Goal: Transaction & Acquisition: Purchase product/service

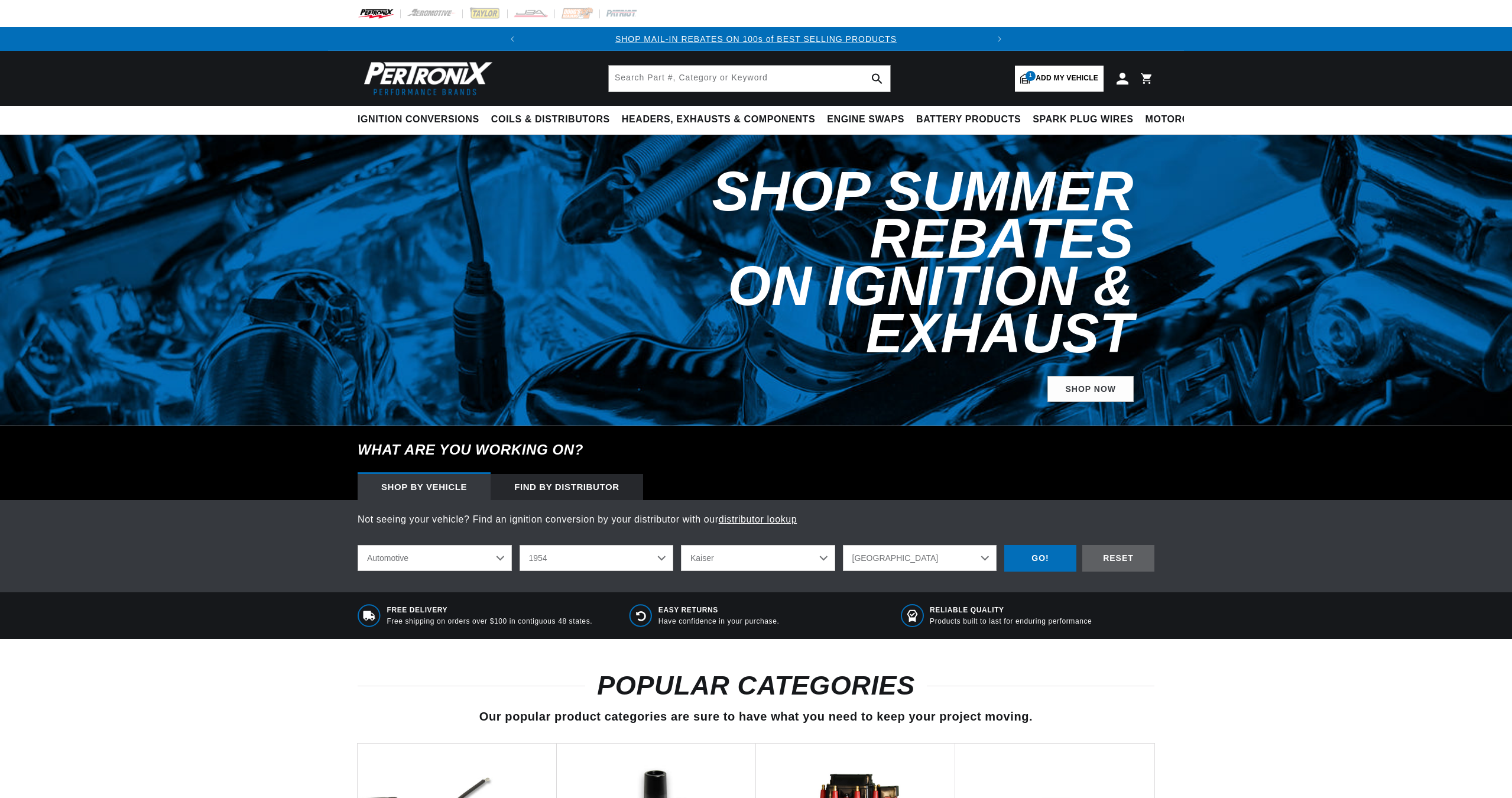
select select "1954"
select select "Kaiser"
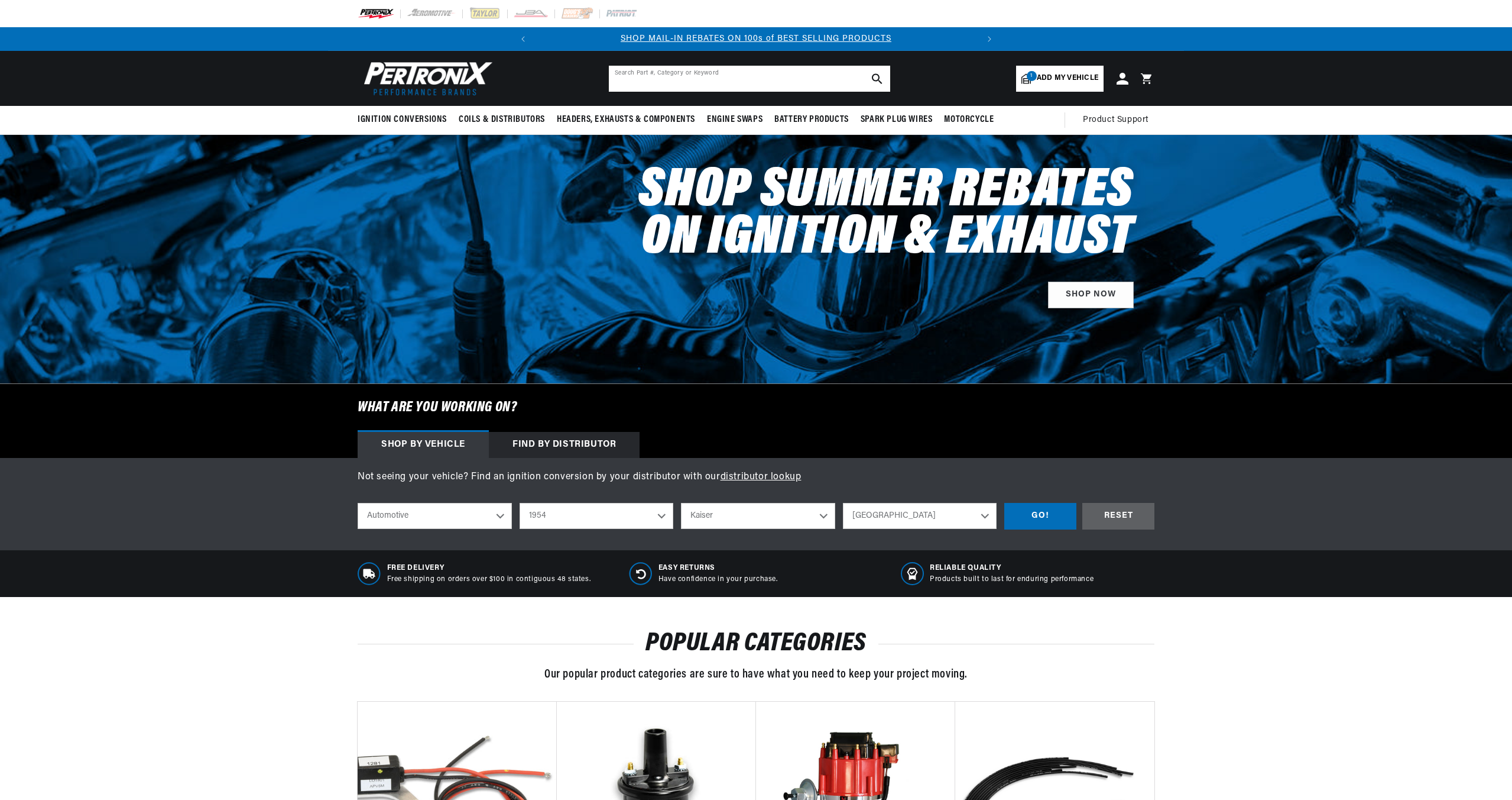
click at [645, 77] on input "text" at bounding box center [749, 79] width 281 height 26
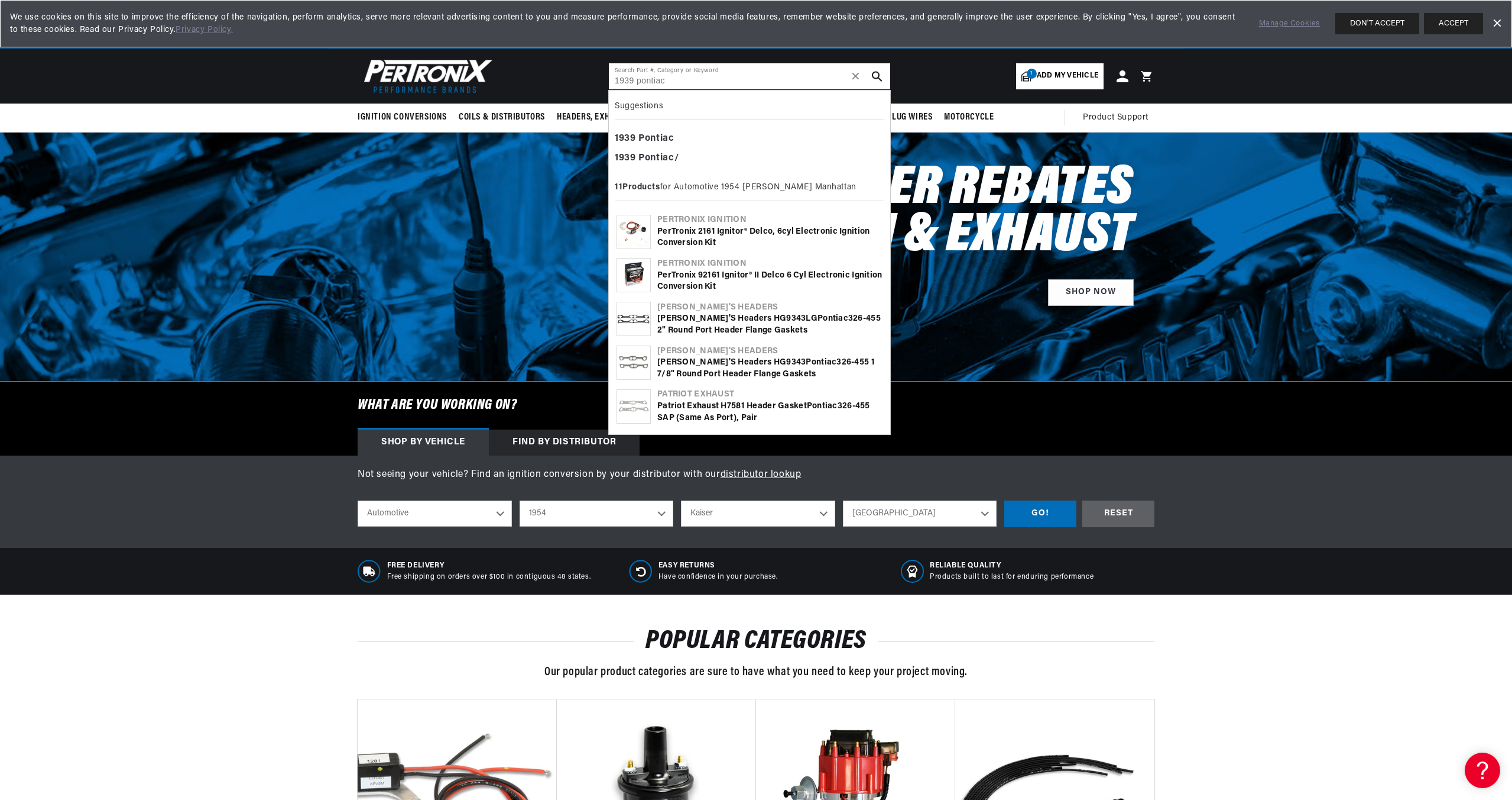
type input "1939 pontiac"
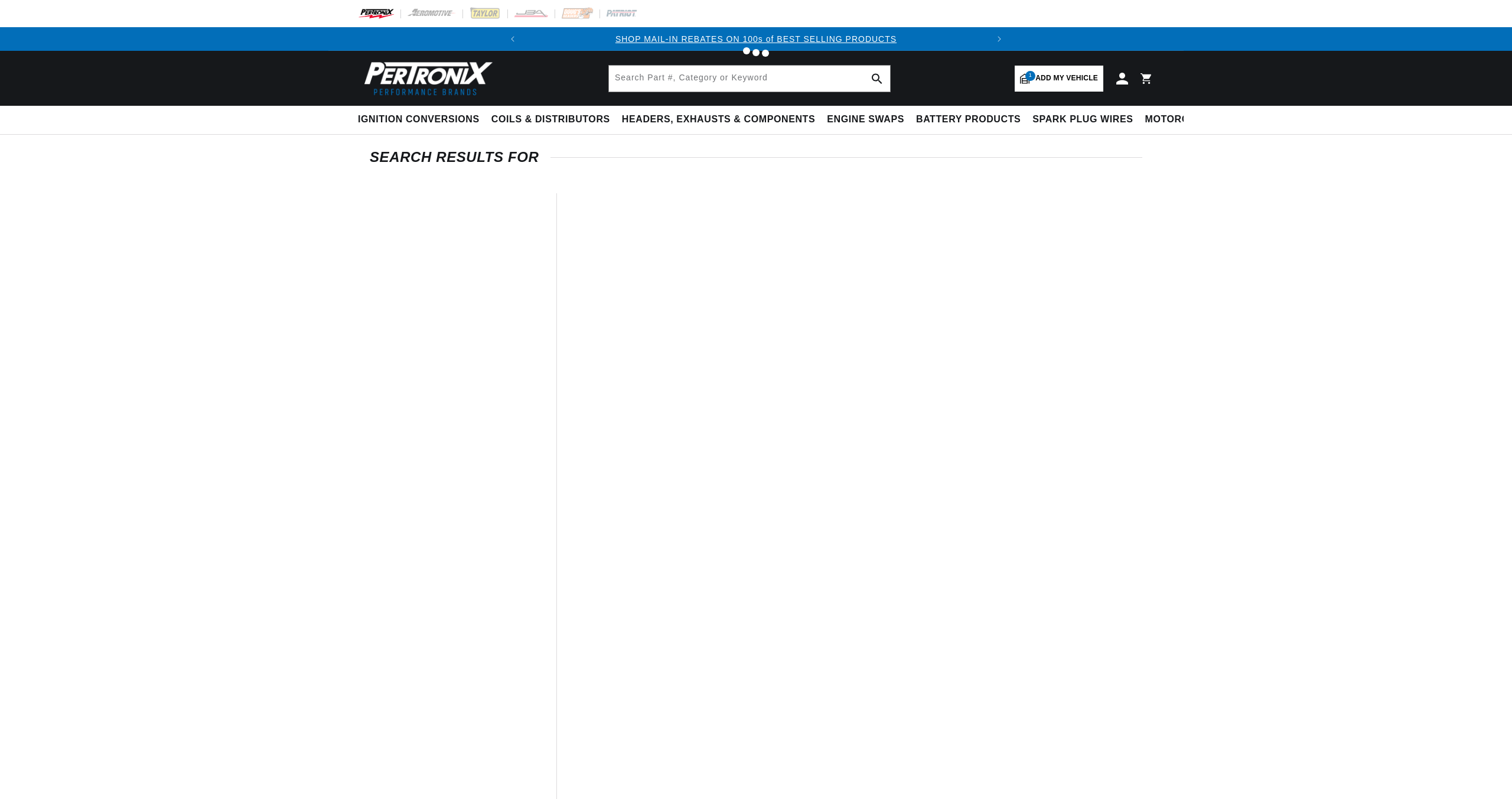
type input "pontiac"
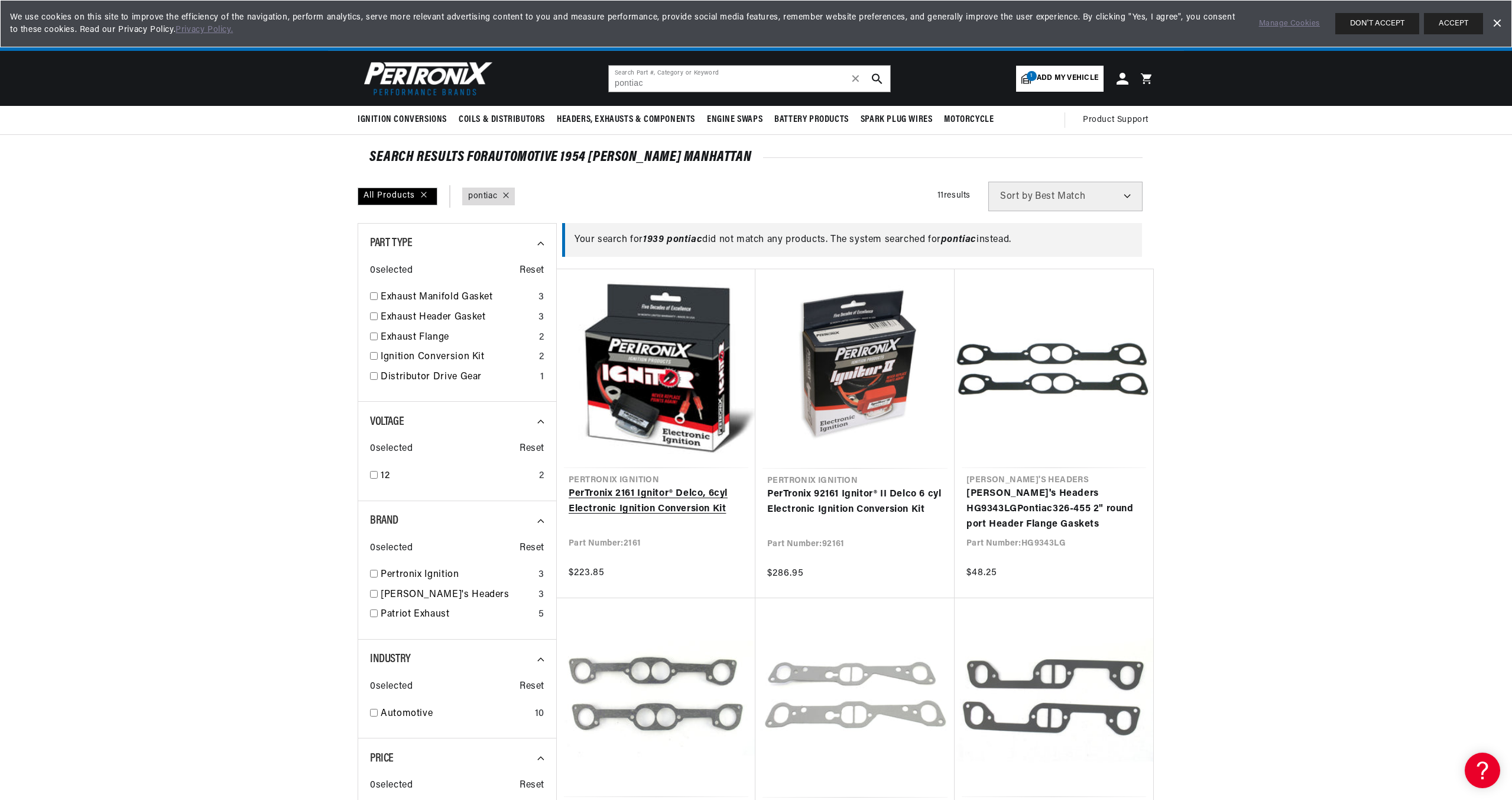
scroll to position [0, 8]
click at [658, 510] on link "PerTronix 2161 Ignitor® Delco, 6cyl Electronic Ignition Conversion Kit" at bounding box center [656, 501] width 175 height 30
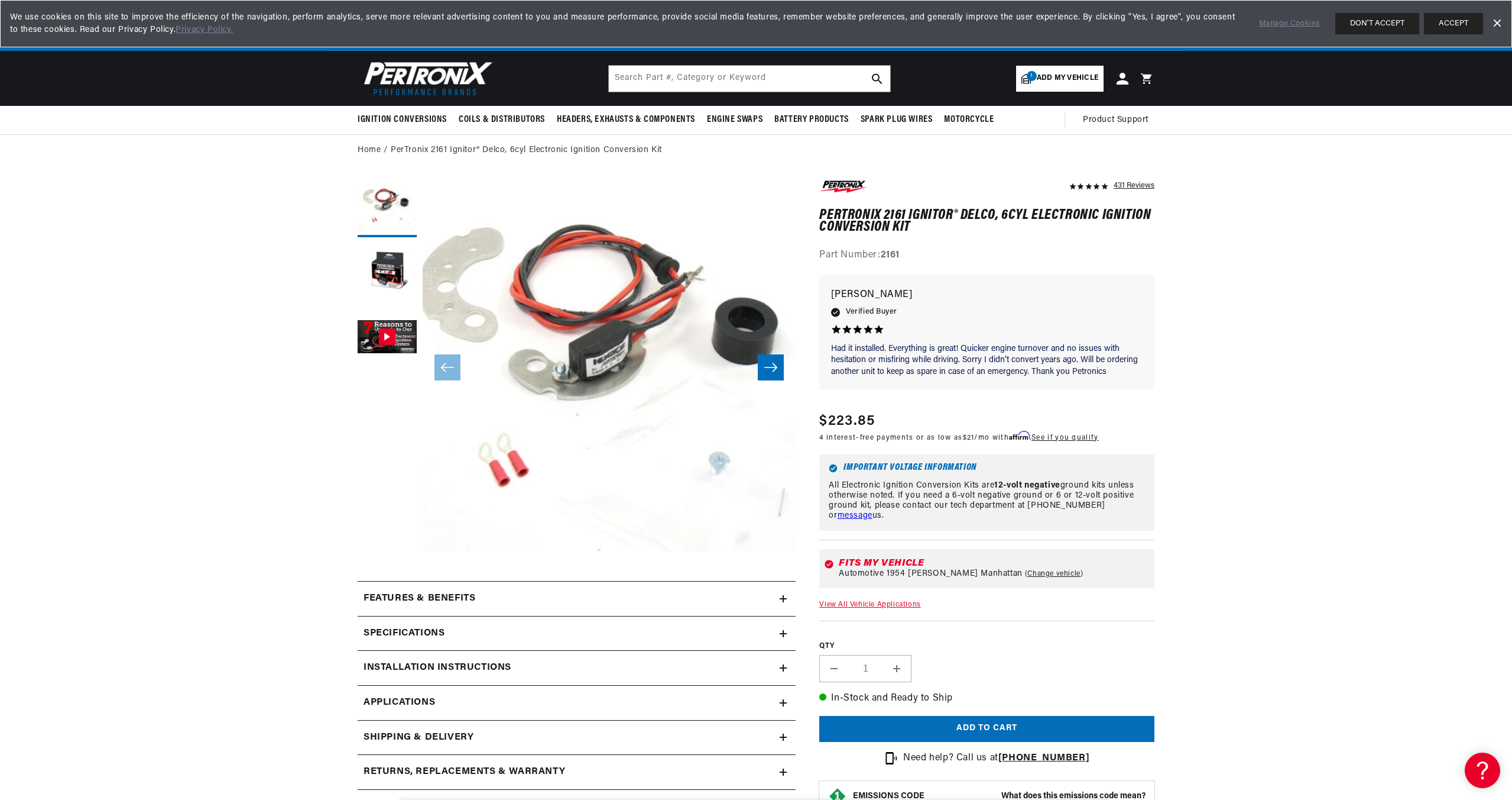
click at [1070, 81] on span "Add my vehicle" at bounding box center [1067, 78] width 61 height 11
select select "Year"
select select "Make"
select select "Model"
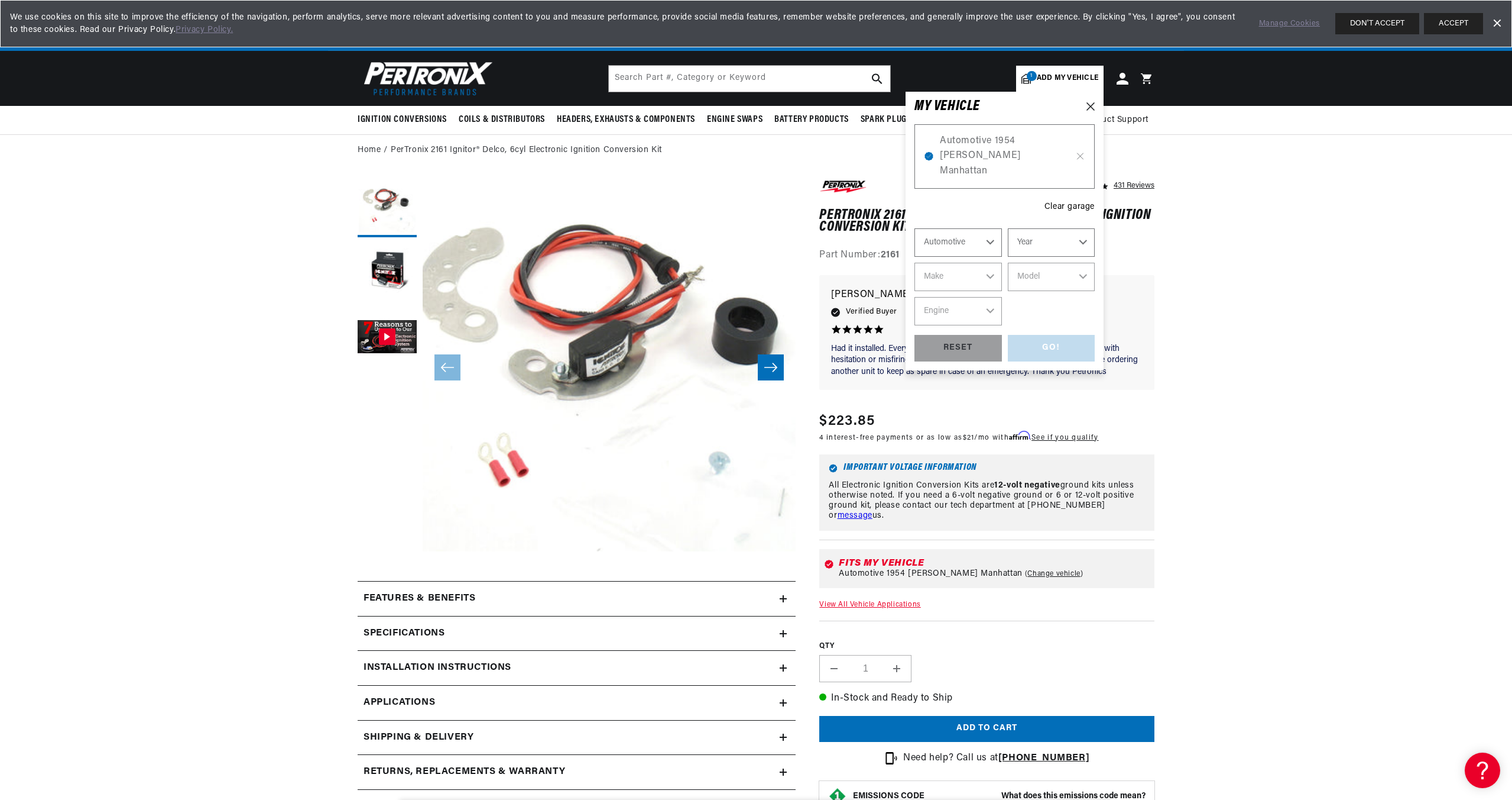
click at [994, 146] on span "Automotive 1954 [PERSON_NAME] Manhattan" at bounding box center [1005, 156] width 130 height 46
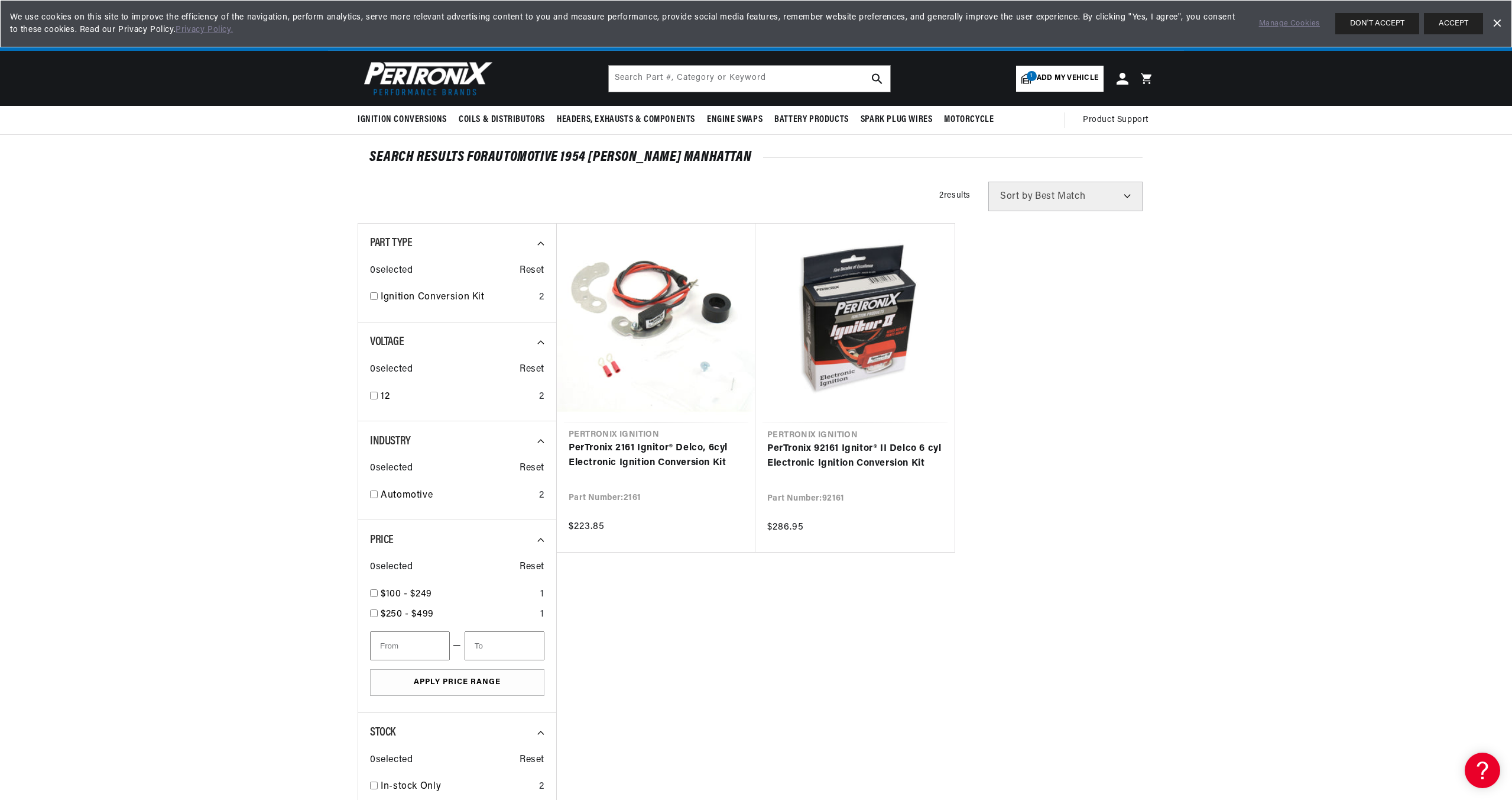
click at [1048, 81] on span "Add my vehicle" at bounding box center [1067, 78] width 61 height 11
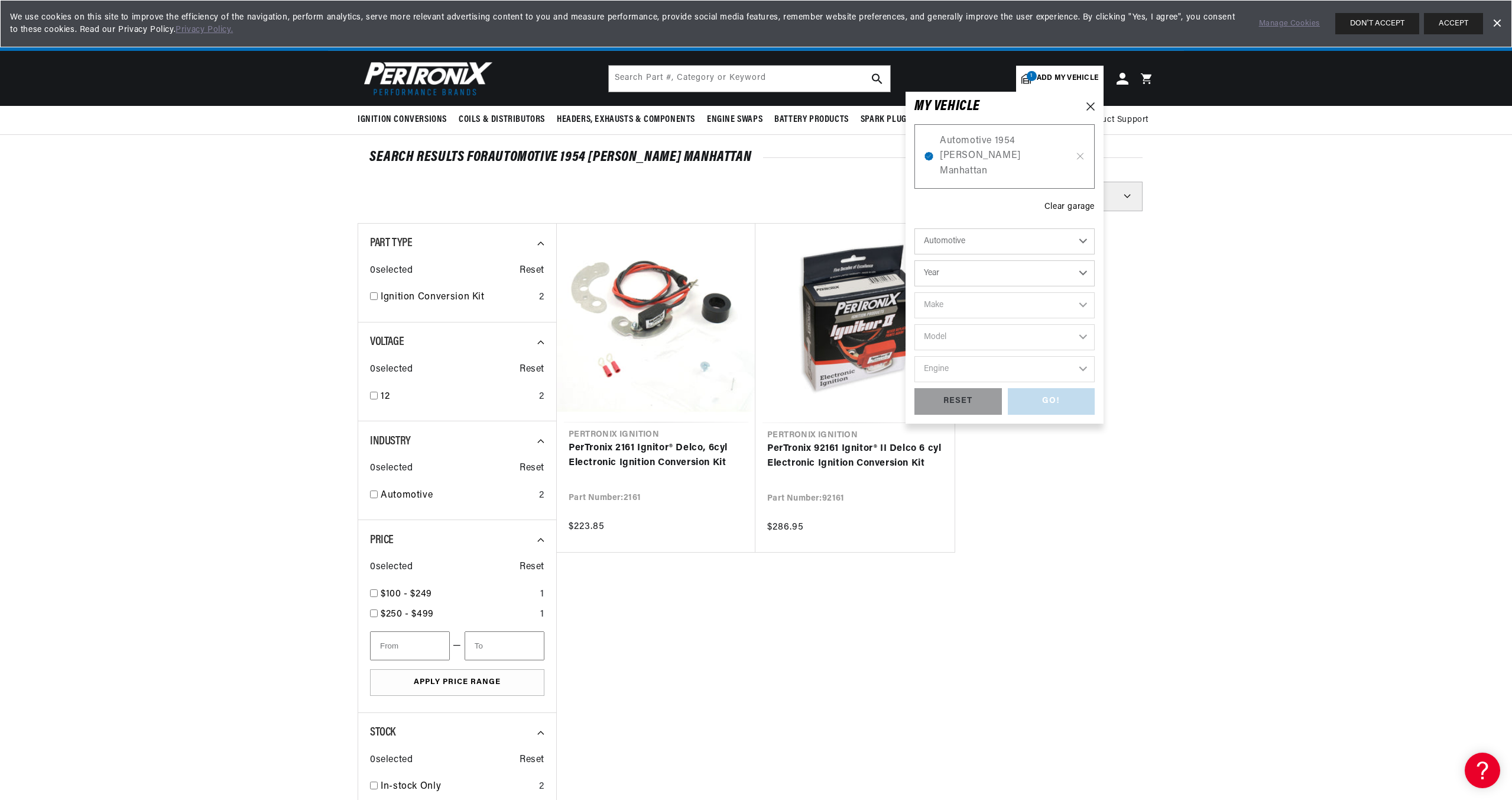
click at [1083, 260] on select "Year 2022 2021 2020 2019 2018 2017 2016 2015 2014 2013 2012 2011 2010 2009 2008…" at bounding box center [1005, 273] width 181 height 26
select select "1939"
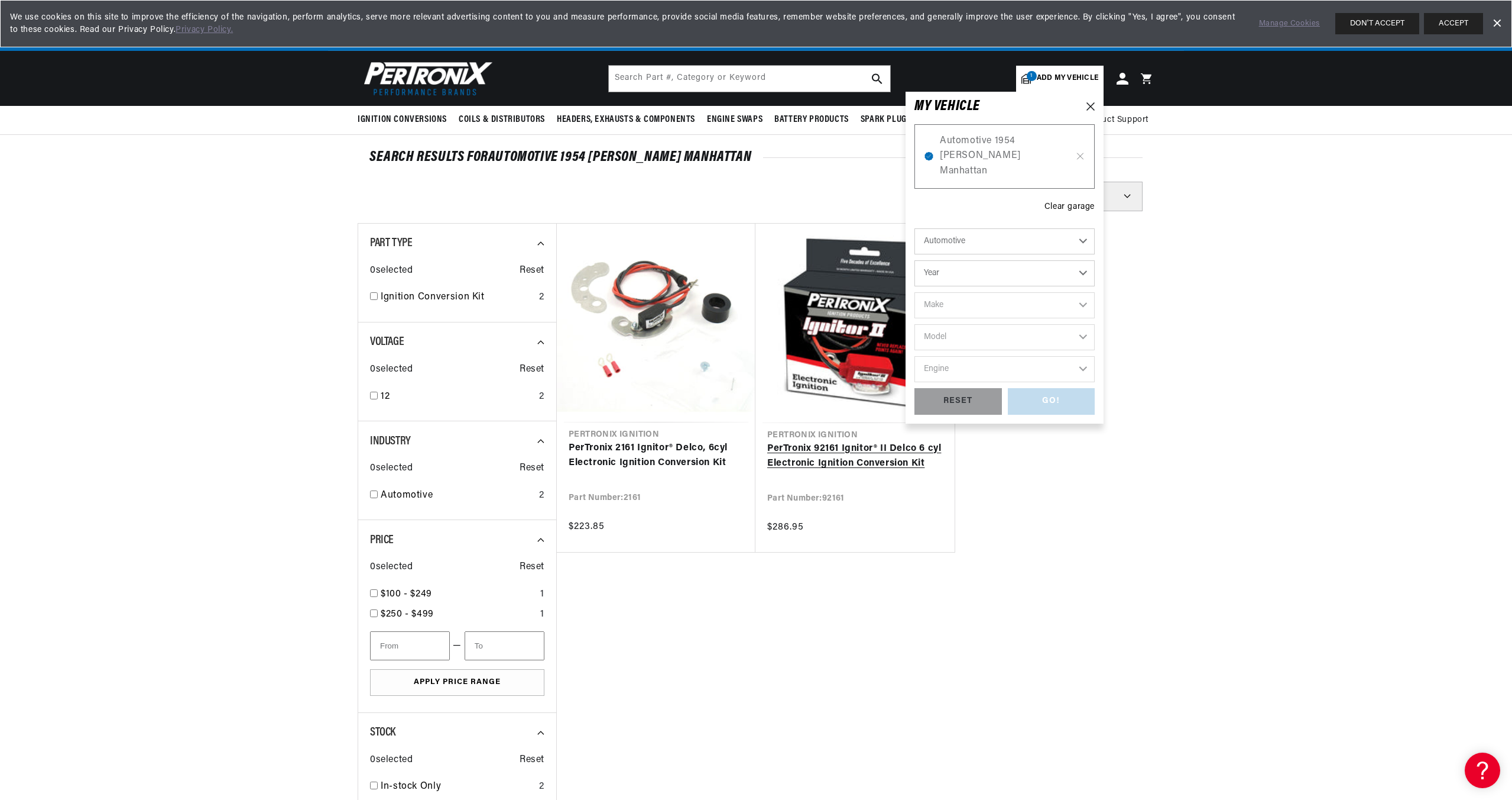
scroll to position [0, 12]
select select "1939"
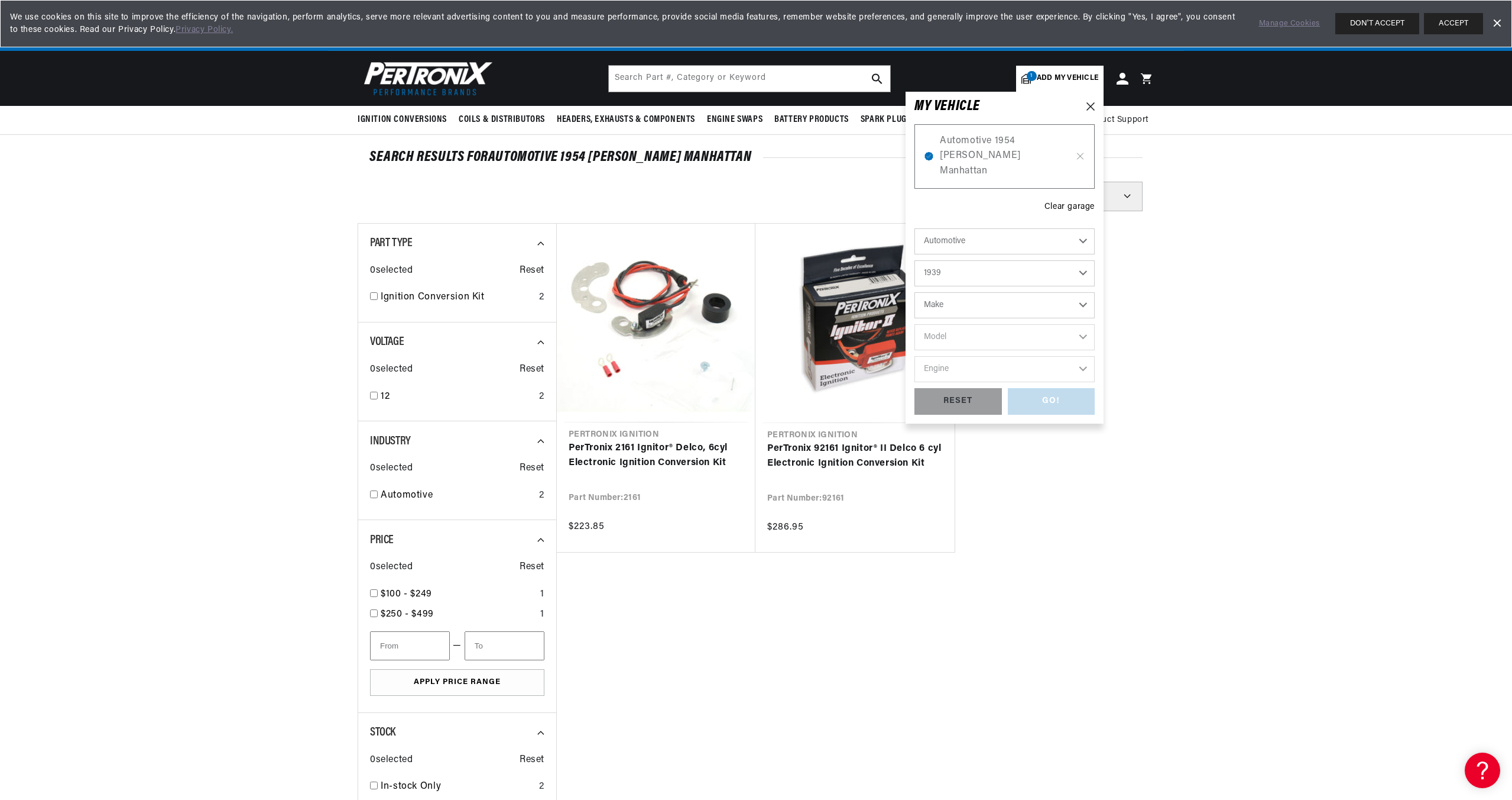
click at [1077, 292] on select "Make American Bantam Chevrolet Ford Hudson Hupmobile Lincoln Studebaker" at bounding box center [1005, 305] width 181 height 26
click at [1084, 292] on select "Make American Bantam Chevrolet Ford Hudson Hupmobile Lincoln Studebaker" at bounding box center [1005, 305] width 181 height 26
select select "Lincoln"
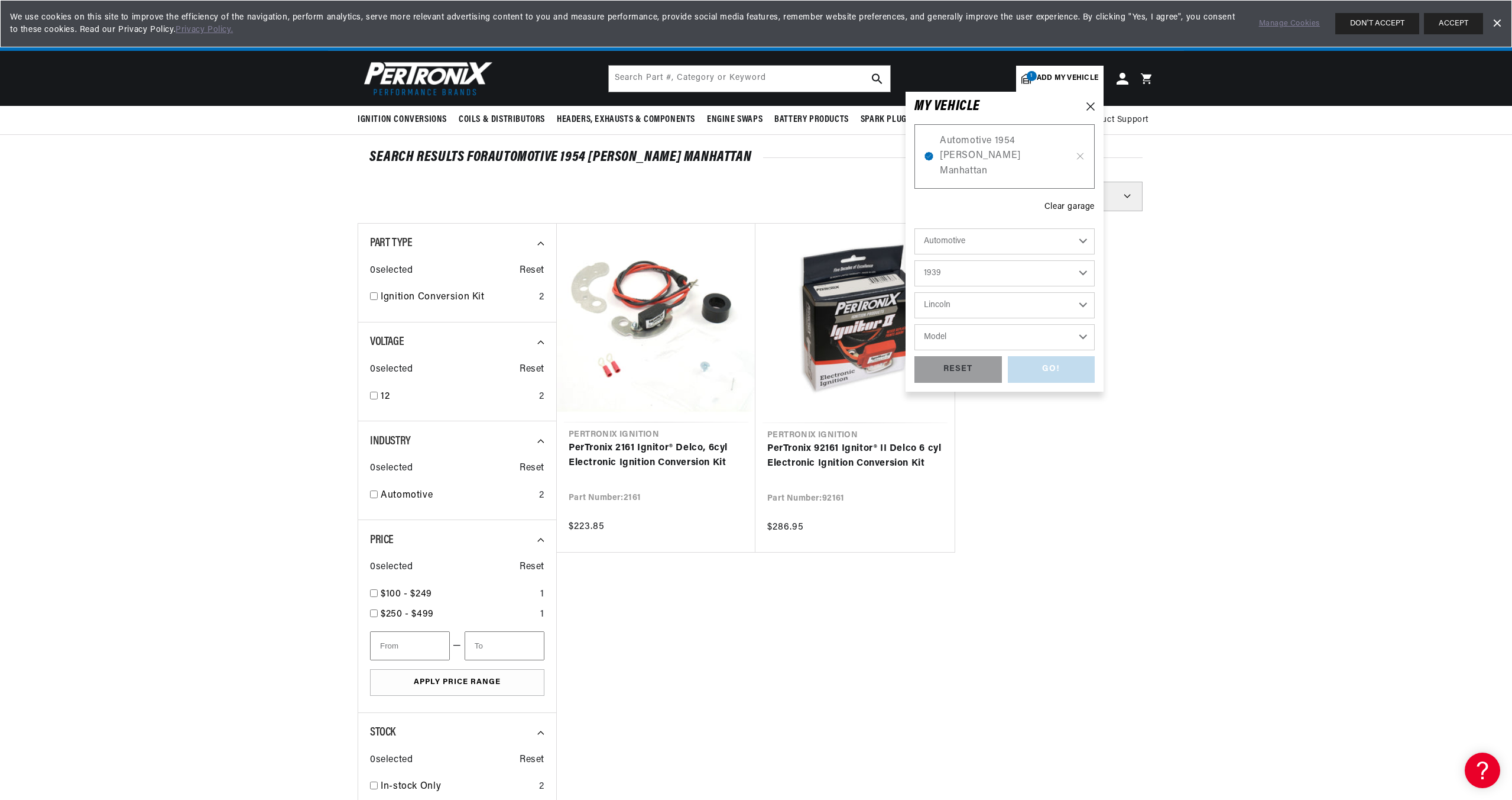
scroll to position [0, 19]
click at [1085, 324] on select "Model Series K Zephyr" at bounding box center [1005, 337] width 181 height 26
select select "Zephyr"
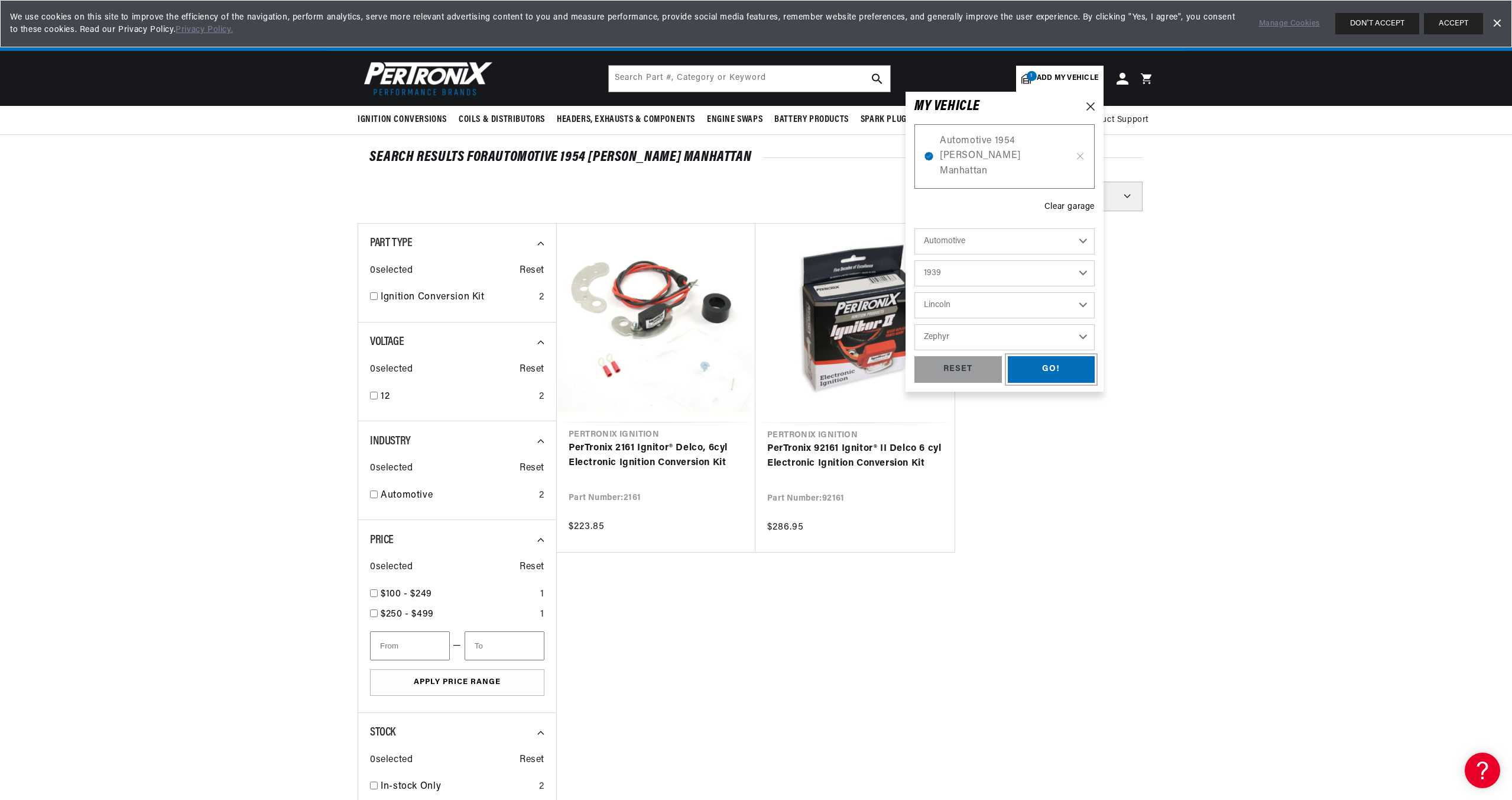
click at [1050, 356] on div "GO!" at bounding box center [1052, 369] width 88 height 26
